Goal: Information Seeking & Learning: Find specific fact

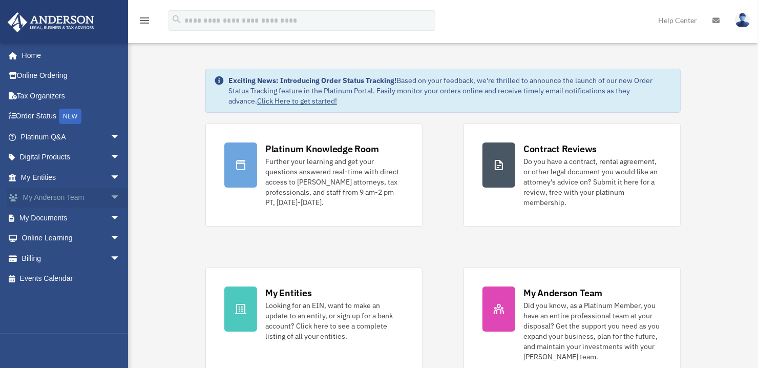
click at [110, 198] on span "arrow_drop_down" at bounding box center [120, 197] width 20 height 21
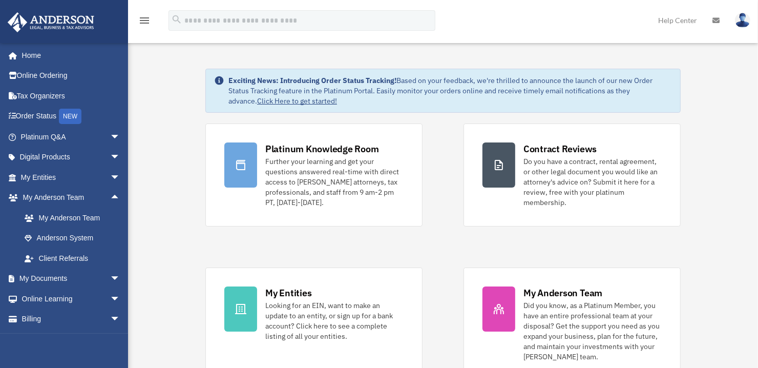
click at [743, 22] on img at bounding box center [742, 20] width 15 height 15
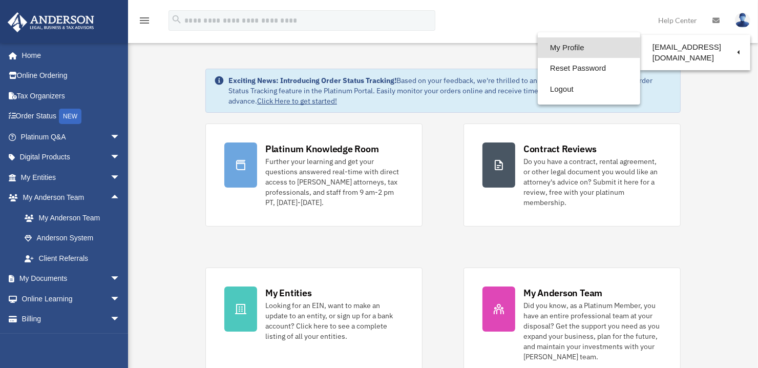
click at [575, 47] on link "My Profile" at bounding box center [589, 47] width 102 height 21
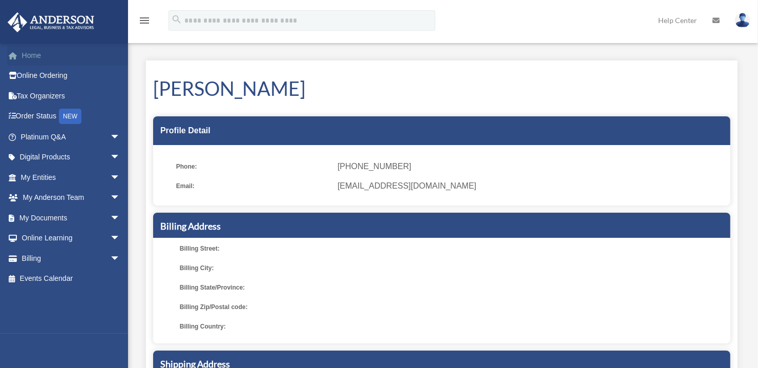
click at [30, 54] on link "Home" at bounding box center [71, 55] width 129 height 20
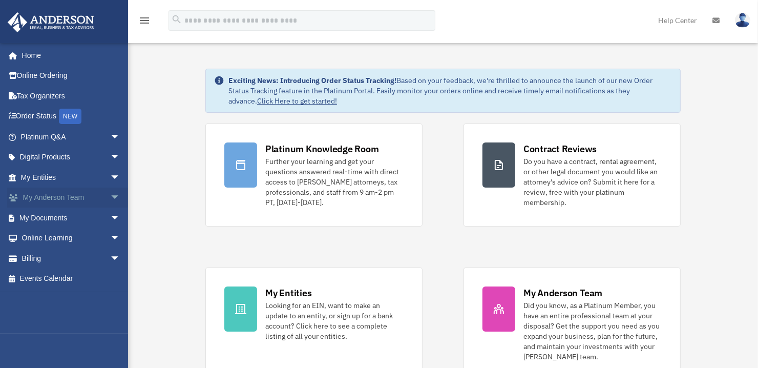
click at [110, 197] on span "arrow_drop_down" at bounding box center [120, 197] width 20 height 21
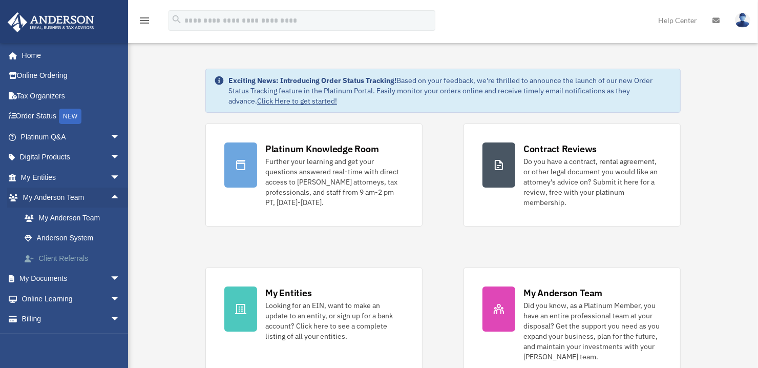
click at [78, 258] on link "Client Referrals" at bounding box center [74, 258] width 121 height 20
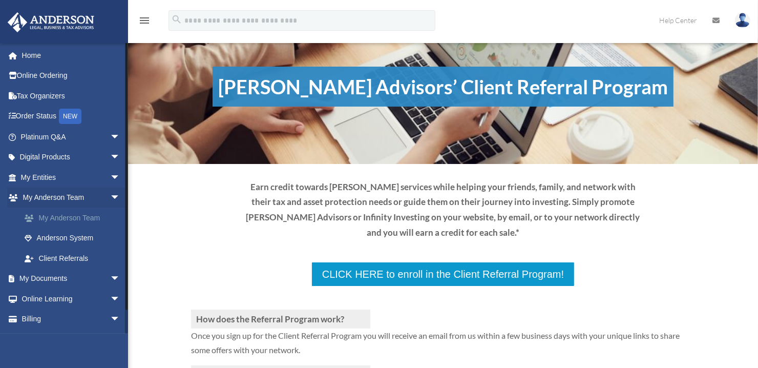
click at [75, 218] on link "My Anderson Team" at bounding box center [74, 217] width 121 height 20
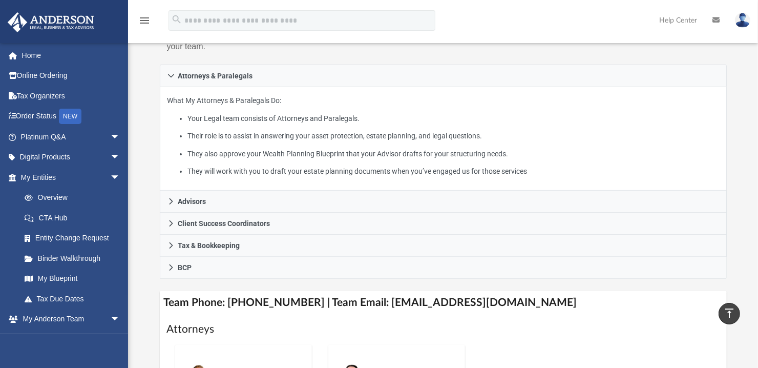
scroll to position [205, 0]
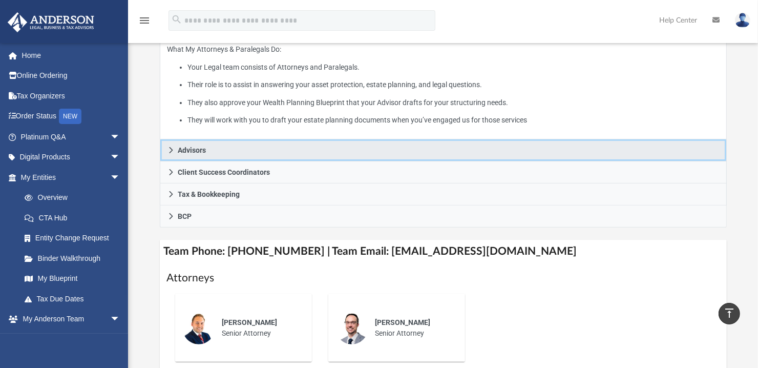
click at [170, 148] on icon at bounding box center [171, 150] width 7 height 7
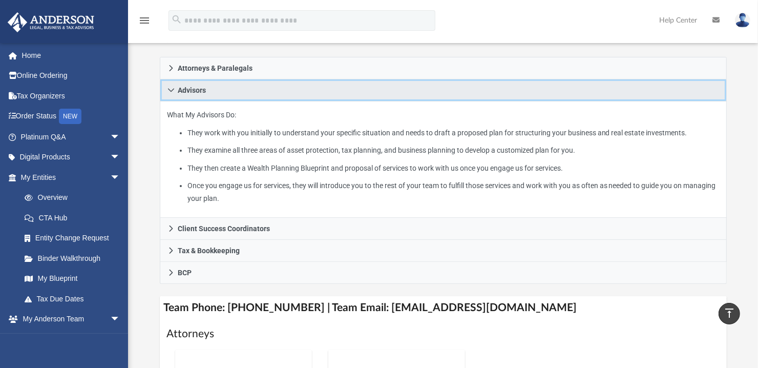
scroll to position [154, 0]
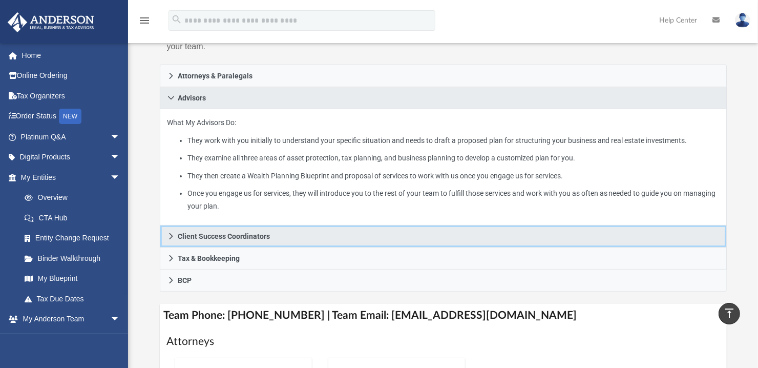
click at [170, 234] on icon at bounding box center [171, 236] width 7 height 7
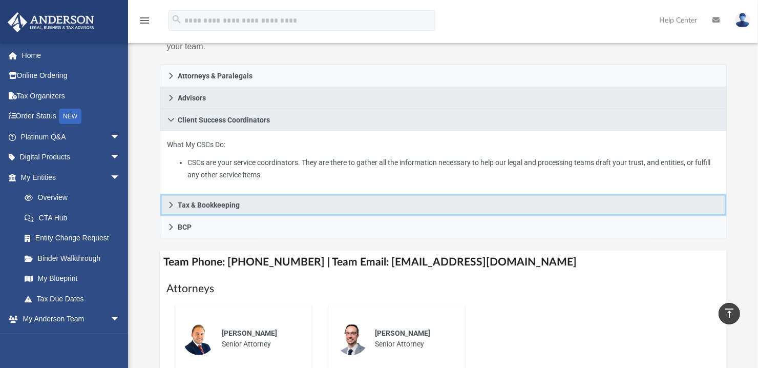
click at [172, 204] on icon at bounding box center [171, 204] width 7 height 7
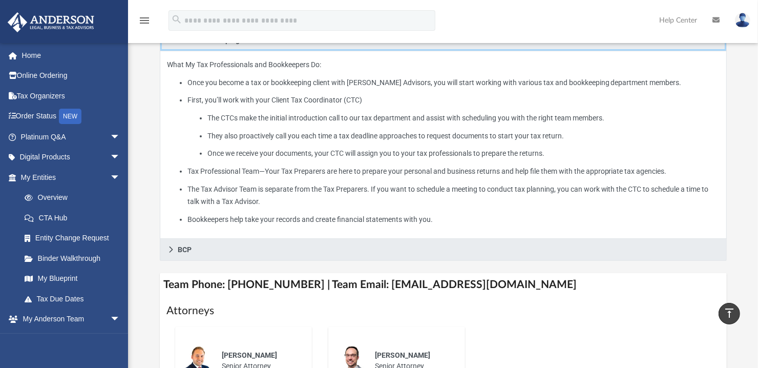
scroll to position [256, 0]
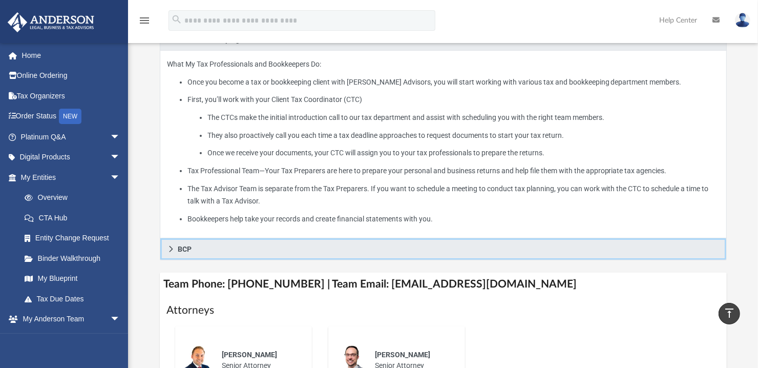
click at [172, 246] on icon at bounding box center [171, 248] width 7 height 7
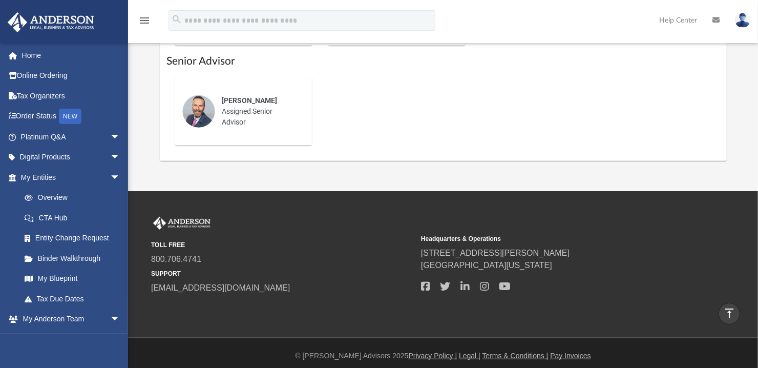
scroll to position [475, 0]
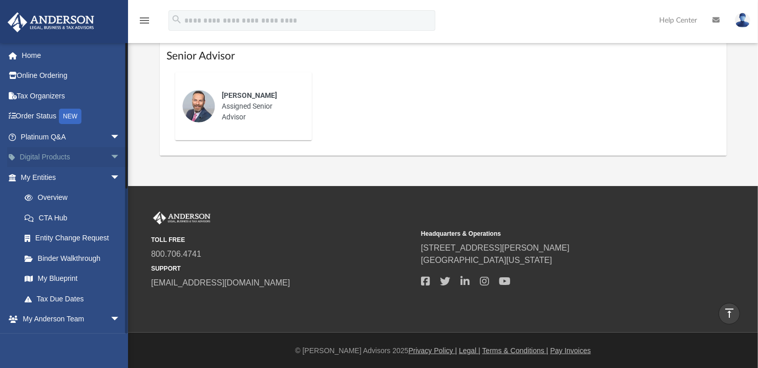
click at [110, 153] on span "arrow_drop_down" at bounding box center [120, 157] width 20 height 21
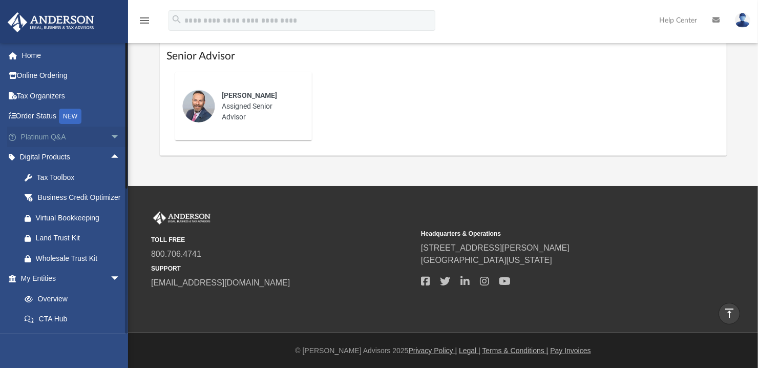
click at [110, 134] on span "arrow_drop_down" at bounding box center [120, 137] width 20 height 21
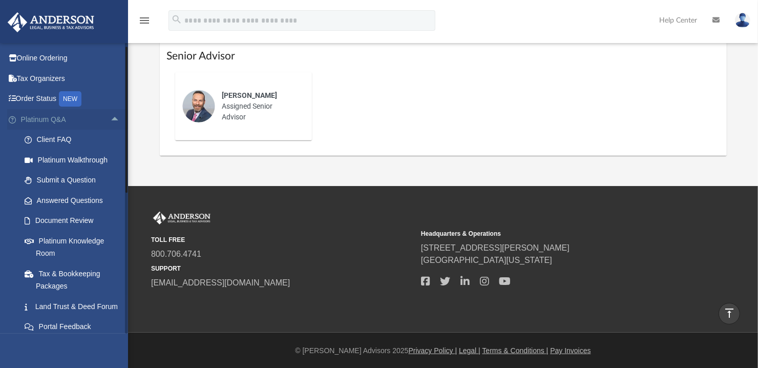
scroll to position [0, 0]
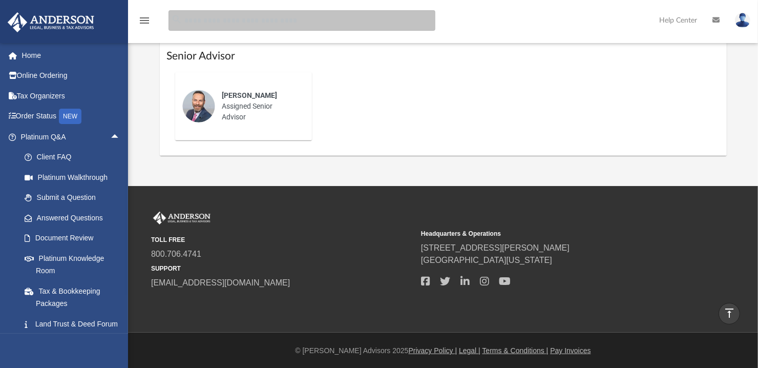
click at [226, 27] on input "search" at bounding box center [302, 20] width 267 height 20
type input "*"
type input "**********"
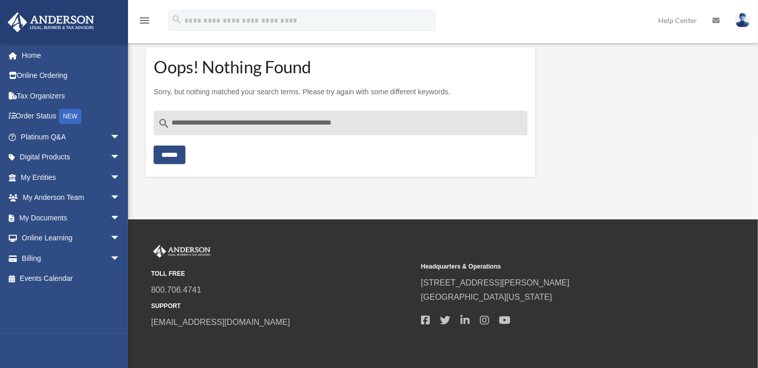
drag, startPoint x: 208, startPoint y: 123, endPoint x: 140, endPoint y: 109, distance: 69.5
click at [140, 118] on div "**********" at bounding box center [340, 112] width 405 height 154
drag, startPoint x: 239, startPoint y: 123, endPoint x: 380, endPoint y: 121, distance: 140.9
click at [379, 122] on input "**********" at bounding box center [341, 123] width 374 height 25
type input "**********"
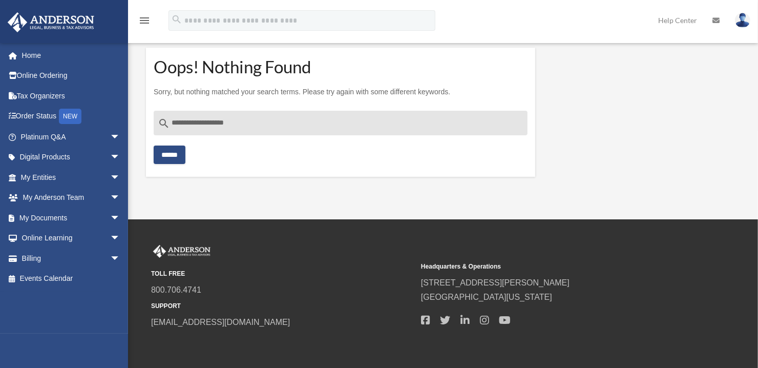
click at [154, 145] on input "******" at bounding box center [170, 154] width 32 height 18
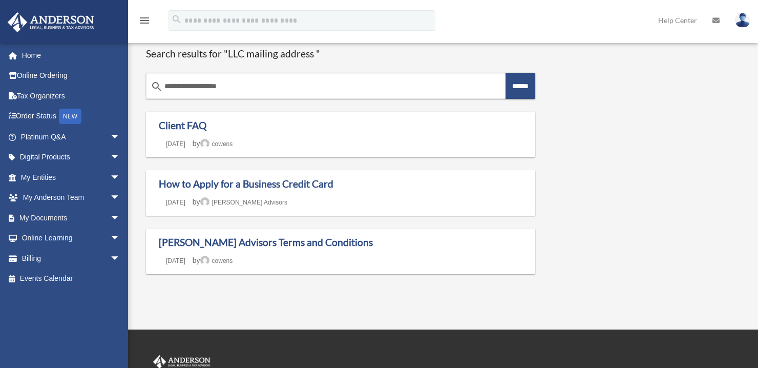
click at [182, 154] on div "Client FAQ Last updated March 7, 2025 December 11, 2024 by cowens" at bounding box center [340, 135] width 389 height 46
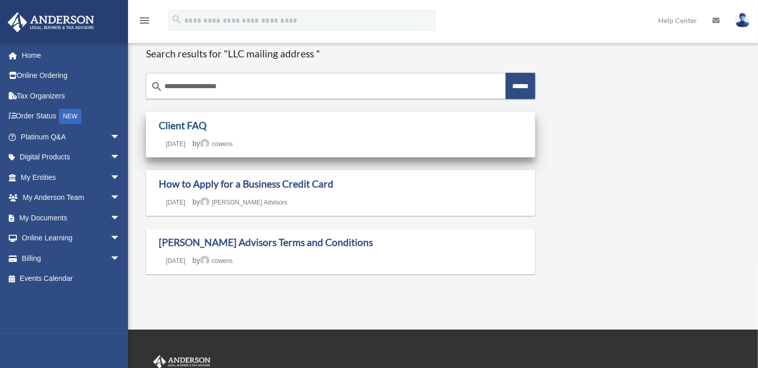
click at [192, 125] on link "Client FAQ" at bounding box center [183, 125] width 48 height 12
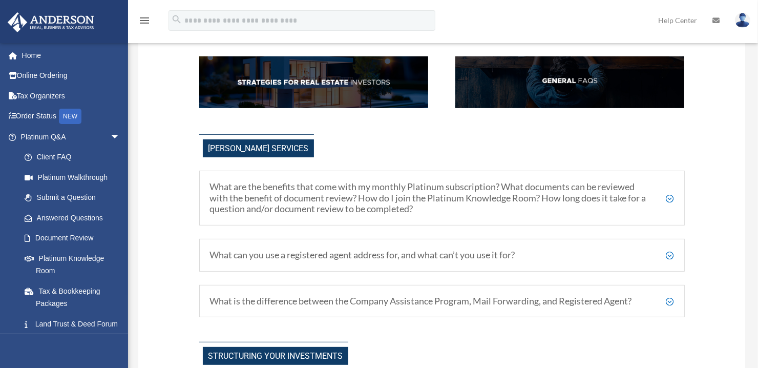
scroll to position [256, 0]
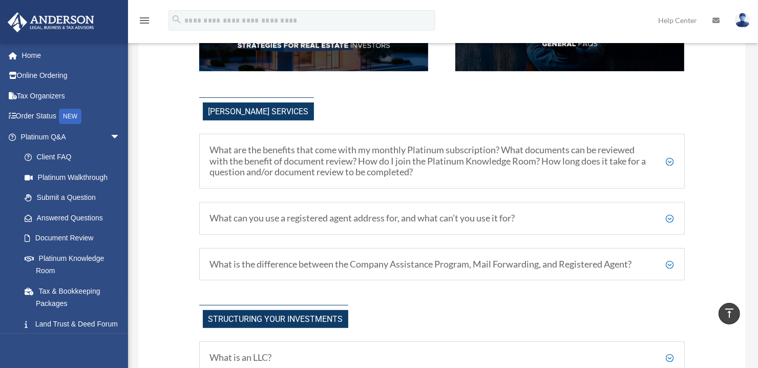
click at [489, 221] on h5 "What can you use a registered agent address for, and what can’t you use it for?" at bounding box center [442, 218] width 464 height 11
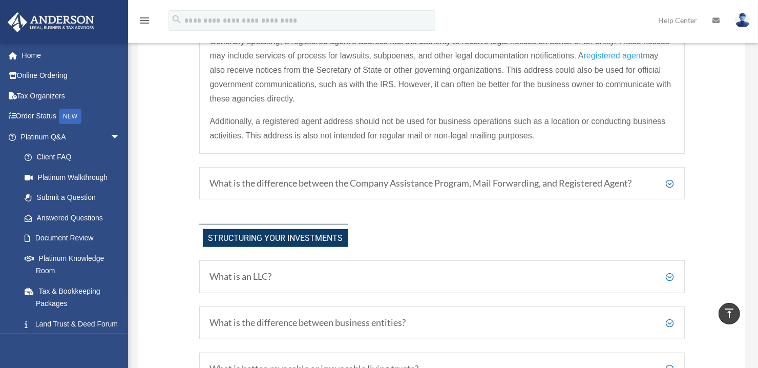
scroll to position [461, 0]
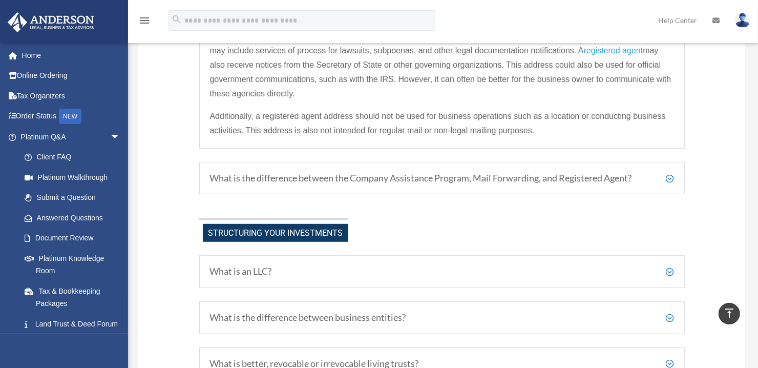
click at [668, 177] on h5 "What is the difference between the Company Assistance Program, Mail Forwarding,…" at bounding box center [442, 178] width 464 height 11
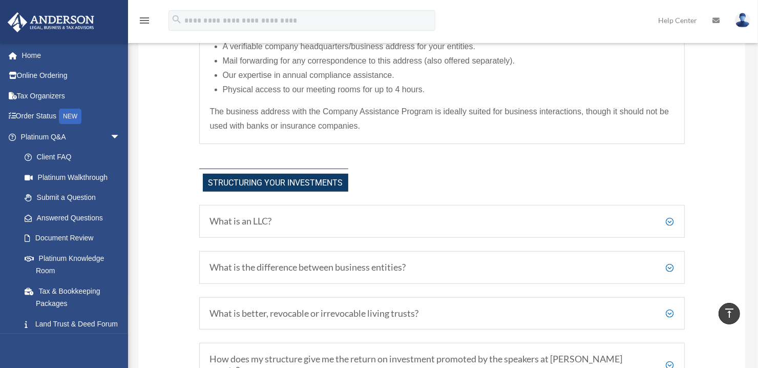
scroll to position [359, 0]
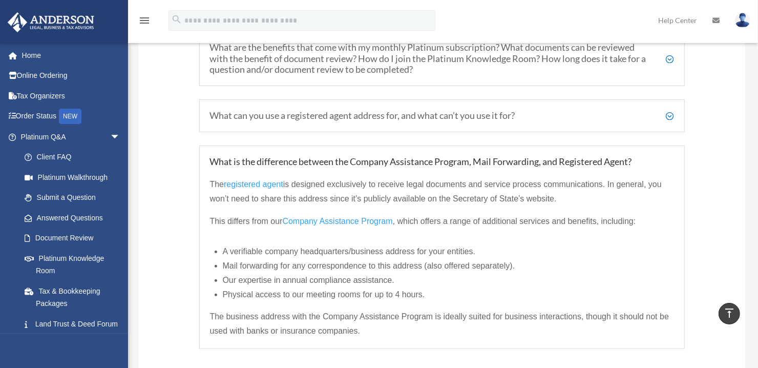
click at [334, 219] on span "Company Assistance Program" at bounding box center [337, 221] width 110 height 9
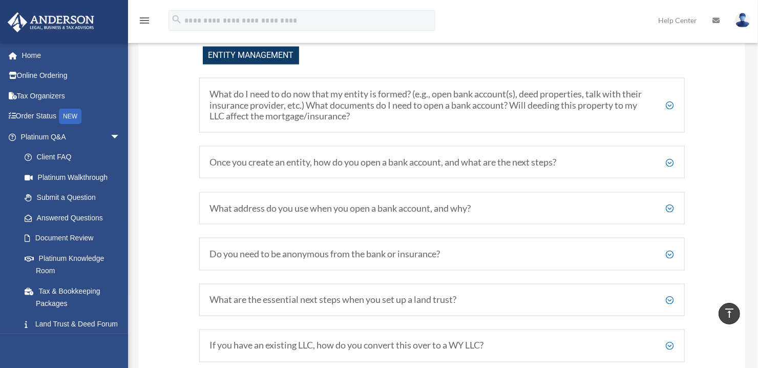
scroll to position [1332, 0]
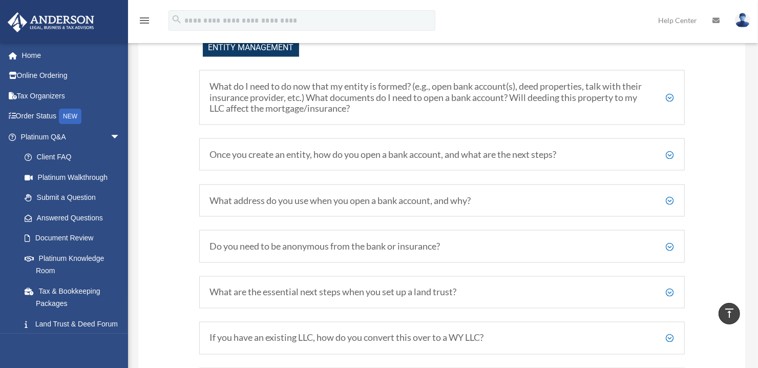
click at [315, 195] on h5 "What address do you use when you open a bank account, and why?" at bounding box center [442, 200] width 464 height 11
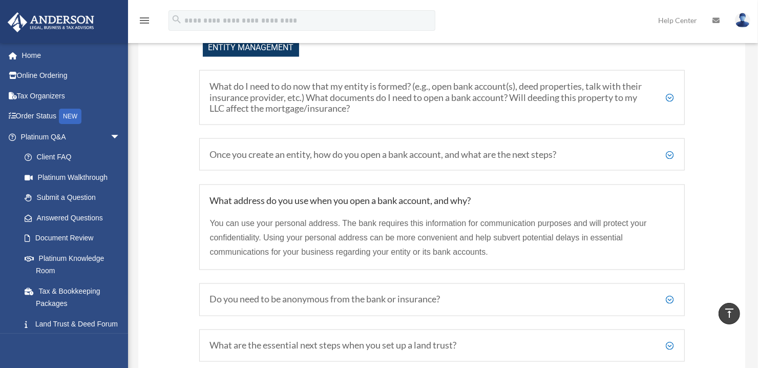
click at [400, 149] on h5 "Once you create an entity, how do you open a bank account, and what are the nex…" at bounding box center [442, 154] width 464 height 11
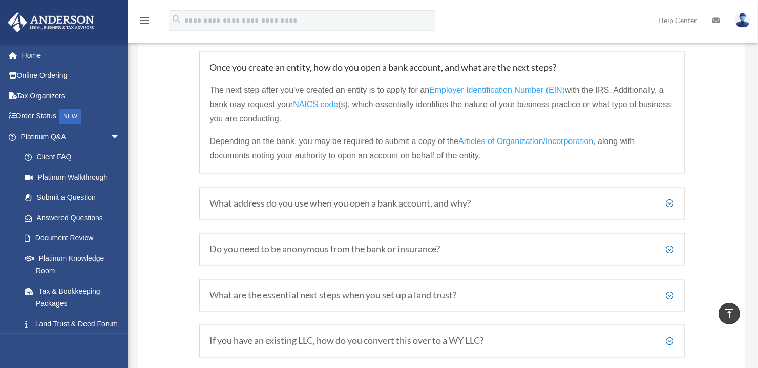
scroll to position [1434, 0]
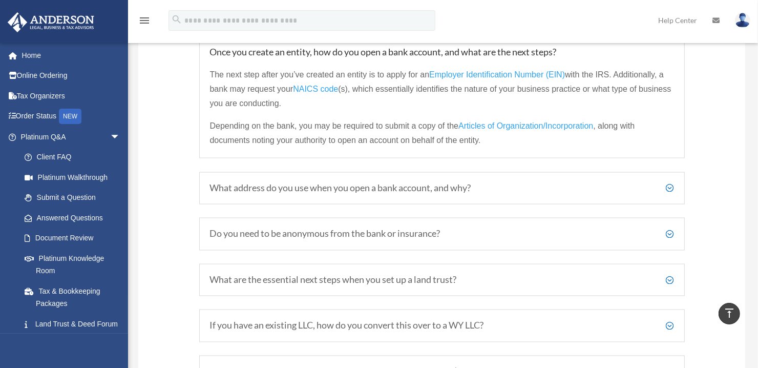
click at [330, 183] on h5 "What address do you use when you open a bank account, and why?" at bounding box center [442, 188] width 464 height 11
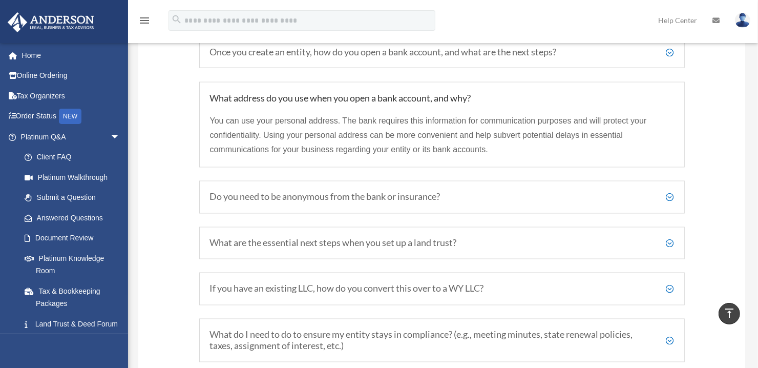
click at [333, 192] on h5 "Do you need to be anonymous from the bank or insurance?" at bounding box center [442, 197] width 464 height 11
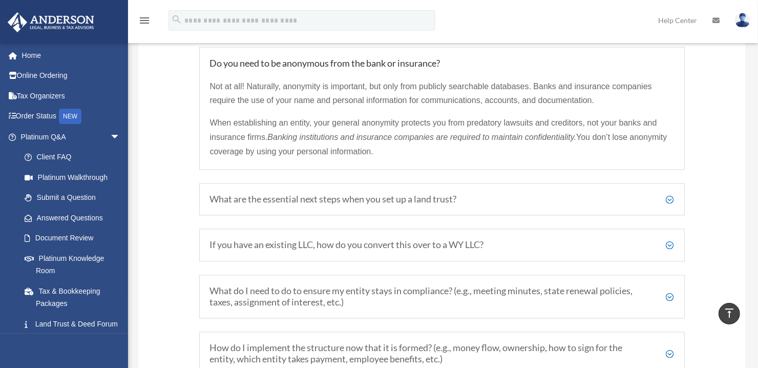
scroll to position [1537, 0]
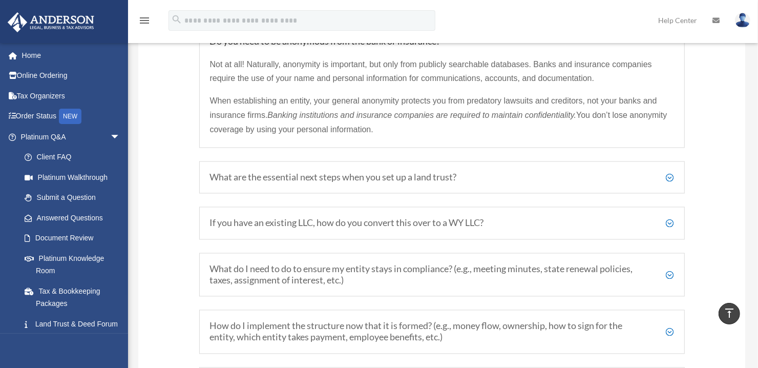
click at [403, 172] on h5 "What are the essential next steps when you set up a land trust?" at bounding box center [442, 177] width 464 height 11
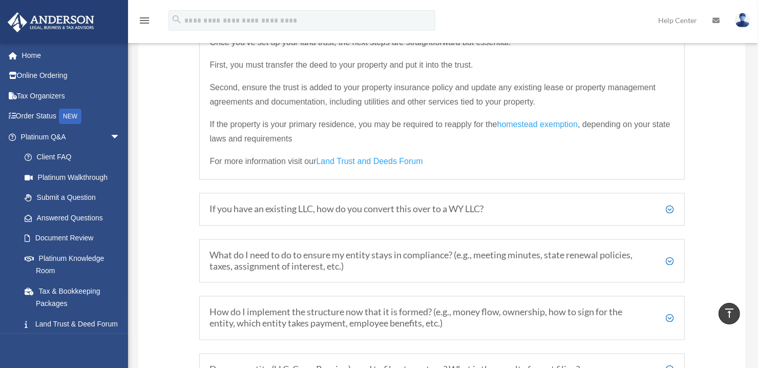
scroll to position [1639, 0]
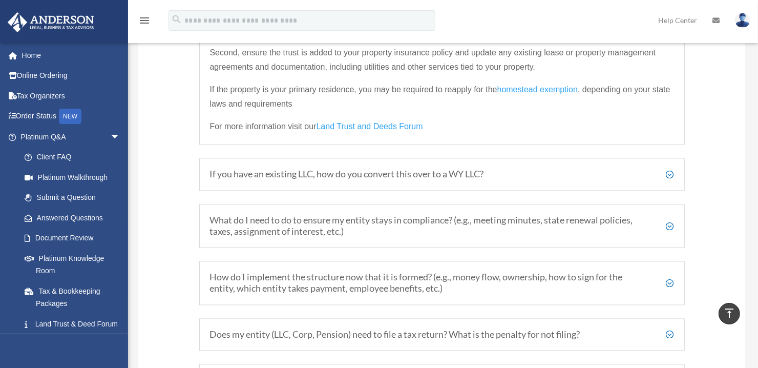
click at [398, 169] on h5 "If you have an existing LLC, how do you convert this over to a WY LLC?" at bounding box center [442, 174] width 464 height 11
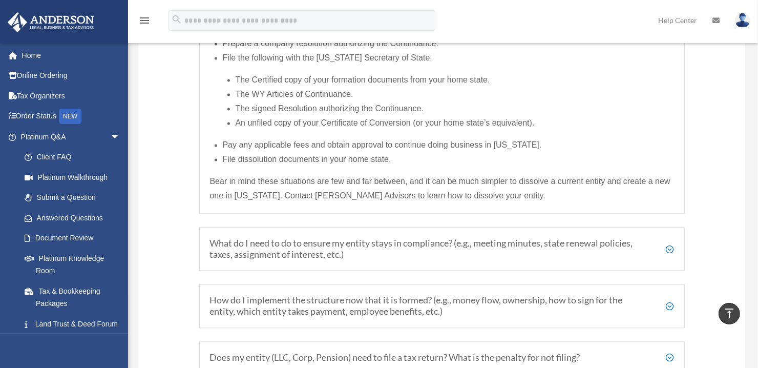
scroll to position [1817, 0]
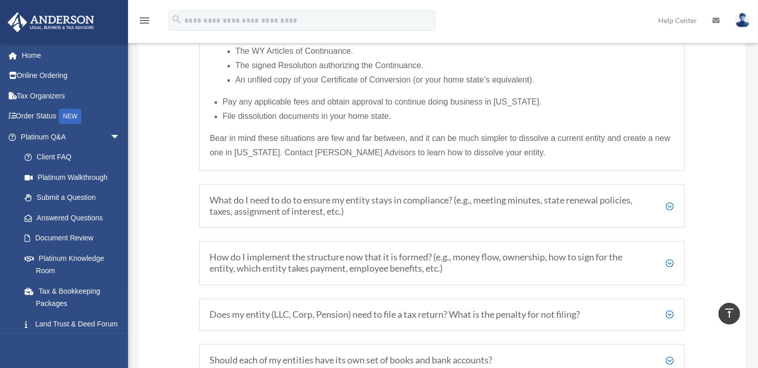
click at [389, 195] on h5 "What do I need to do to ensure my entity stays in compliance? (e.g., meeting mi…" at bounding box center [442, 206] width 464 height 22
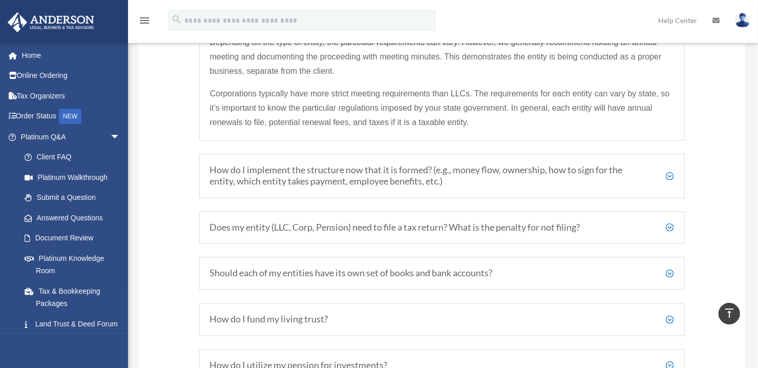
scroll to position [1709, 0]
click at [355, 163] on h5 "How do I implement the structure now that it is formed? (e.g., money flow, owne…" at bounding box center [442, 174] width 464 height 22
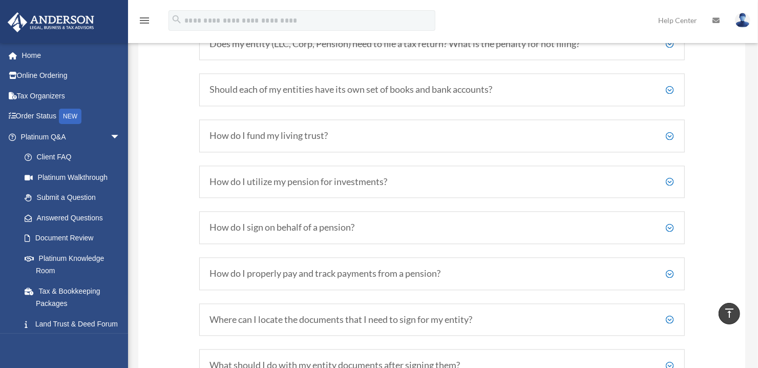
scroll to position [1914, 0]
click at [321, 83] on h5 "Should each of my entities have its own set of books and bank accounts?" at bounding box center [442, 88] width 464 height 11
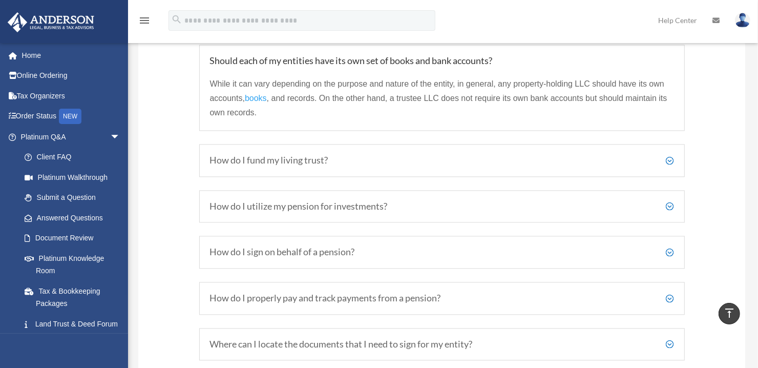
scroll to position [1817, 0]
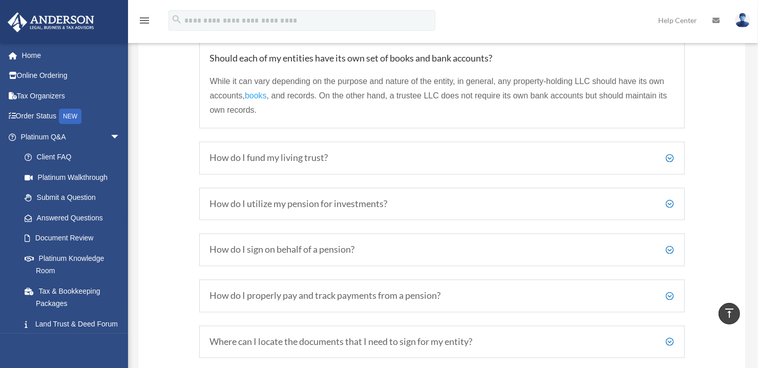
click at [312, 152] on h5 "How do I fund my living trust?" at bounding box center [442, 157] width 464 height 11
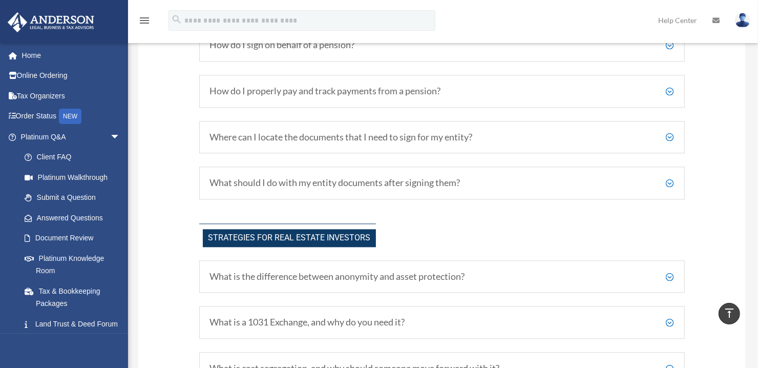
scroll to position [2022, 0]
click at [370, 131] on h5 "Where can I locate the documents that I need to sign for my entity?" at bounding box center [442, 136] width 464 height 11
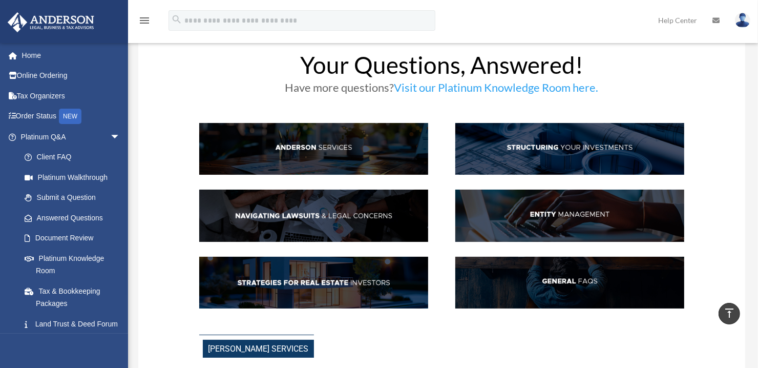
scroll to position [0, 0]
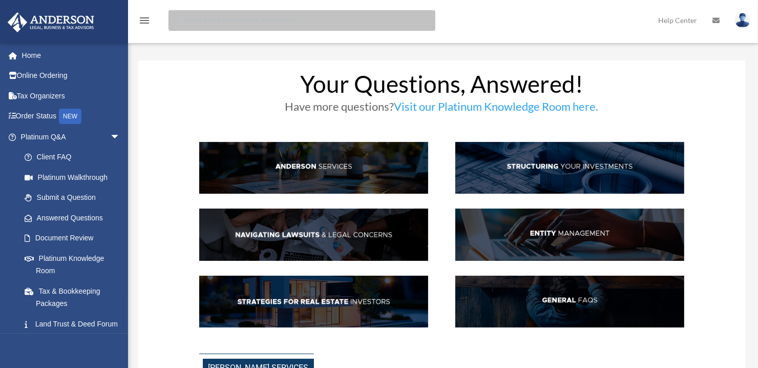
click at [277, 23] on input "search" at bounding box center [302, 20] width 267 height 20
type input "**********"
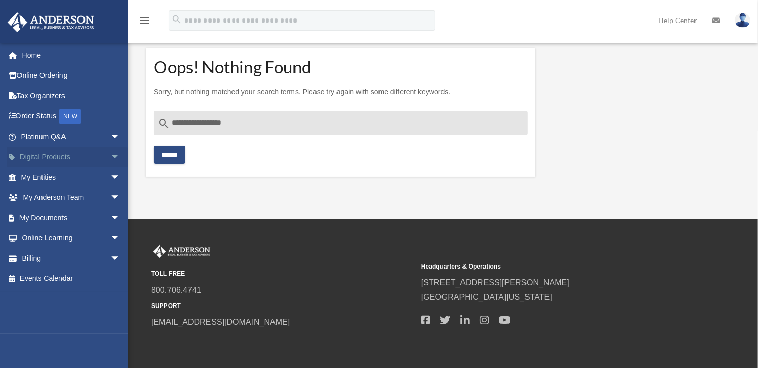
click at [49, 159] on link "Digital Products arrow_drop_down" at bounding box center [71, 157] width 129 height 20
click at [51, 139] on link "Platinum Q&A arrow_drop_down" at bounding box center [71, 137] width 129 height 20
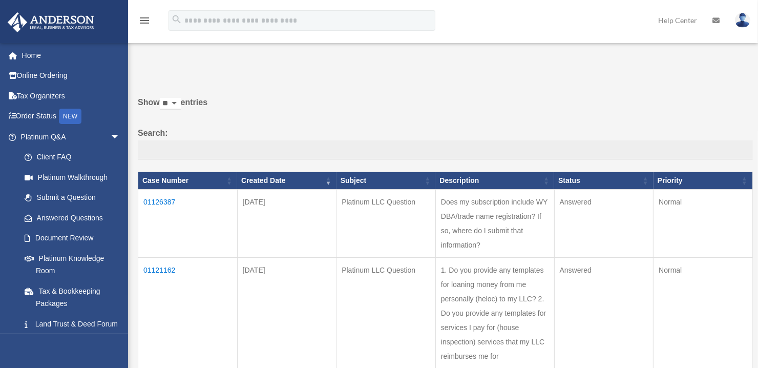
click at [160, 202] on td "01126387" at bounding box center [187, 223] width 99 height 68
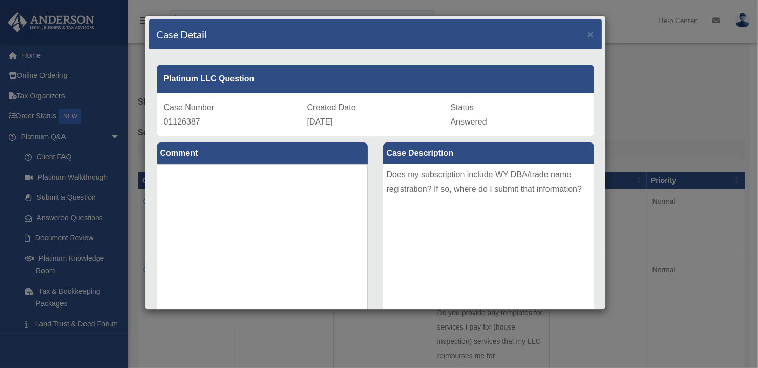
click at [643, 65] on div "Case Detail × Platinum LLC Question Case Number 01126387 Created Date [DATE] St…" at bounding box center [379, 184] width 758 height 368
